Goal: Find specific fact: Find contact information

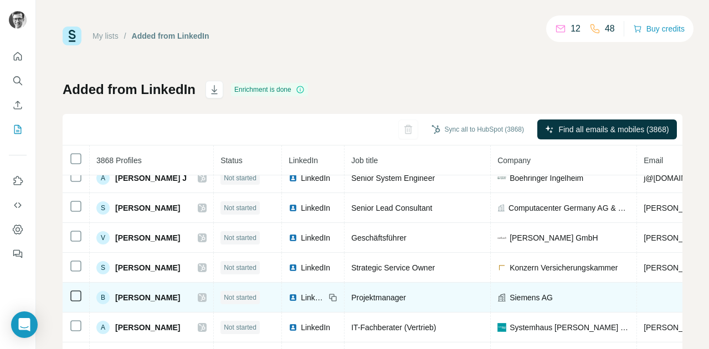
scroll to position [97, 0]
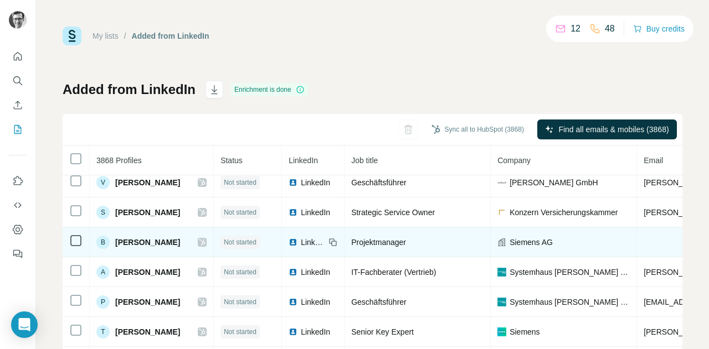
click at [621, 252] on td "Siemens AG" at bounding box center [564, 243] width 146 height 30
click at [553, 243] on span "Siemens AG" at bounding box center [531, 242] width 43 height 11
drag, startPoint x: 179, startPoint y: 240, endPoint x: 116, endPoint y: 242, distance: 62.6
click at [116, 242] on div "B [PERSON_NAME]" at bounding box center [151, 242] width 110 height 13
copy span "[PERSON_NAME]"
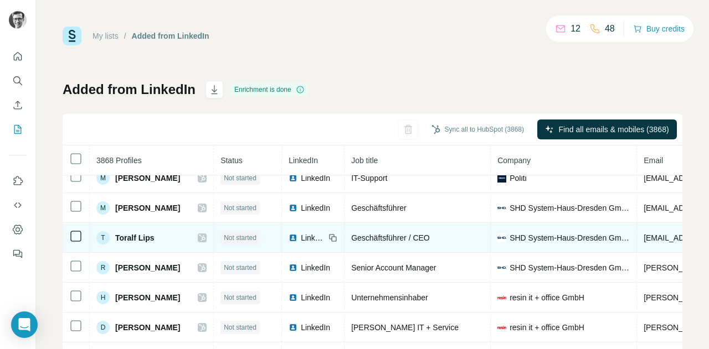
scroll to position [64, 0]
